Goal: Navigation & Orientation: Go to known website

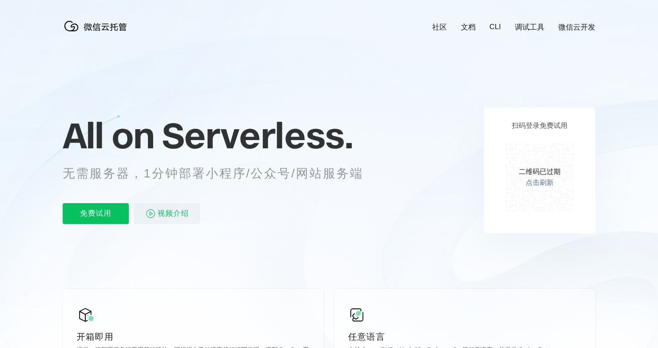
scroll to position [0, 1547]
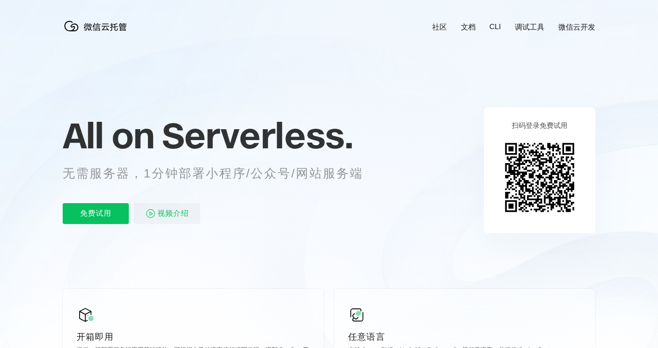
scroll to position [0, 1547]
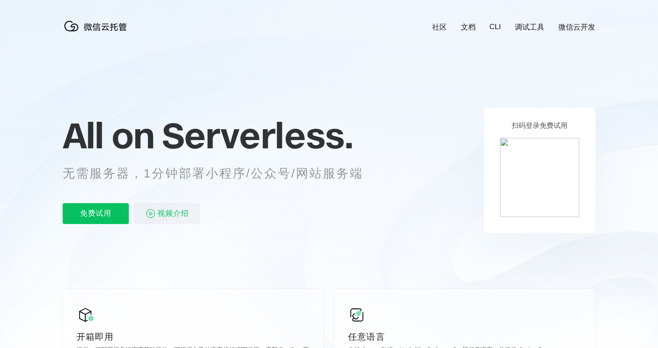
scroll to position [0, 1547]
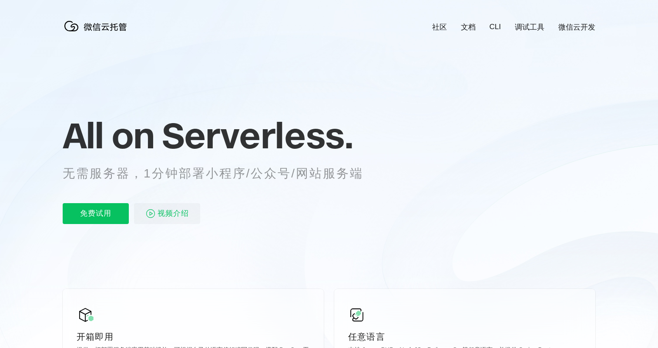
scroll to position [0, 1547]
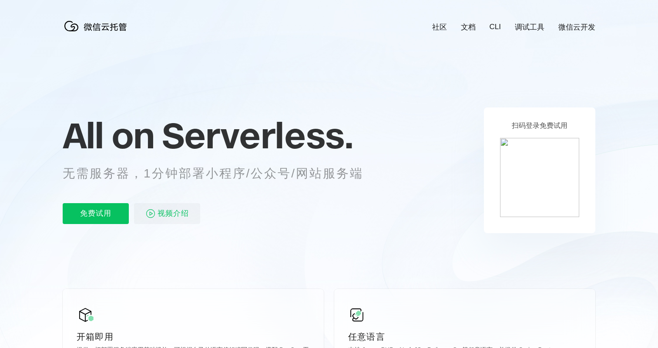
scroll to position [0, 1547]
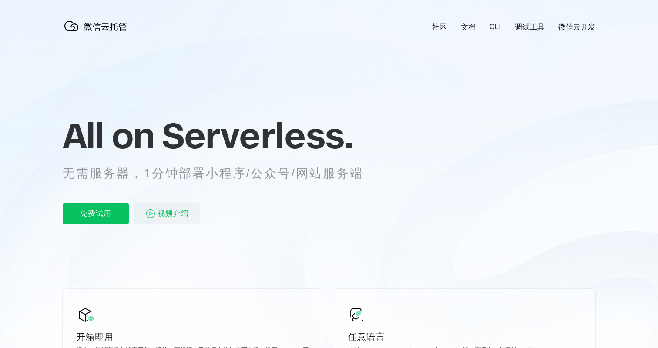
scroll to position [0, 1547]
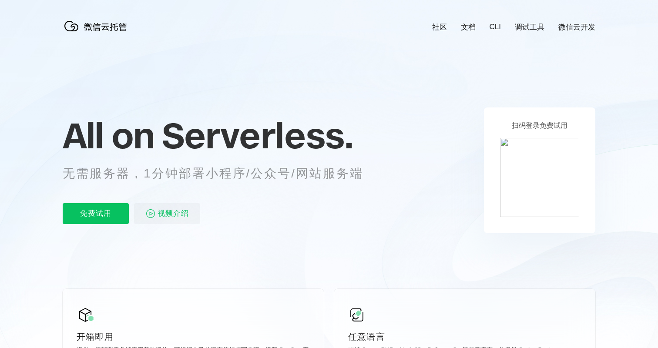
scroll to position [0, 1547]
